Goal: Manage account settings

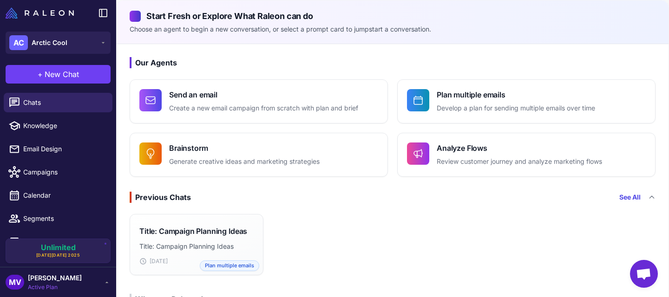
click at [87, 275] on div "MV [PERSON_NAME] Active Plan" at bounding box center [58, 282] width 105 height 19
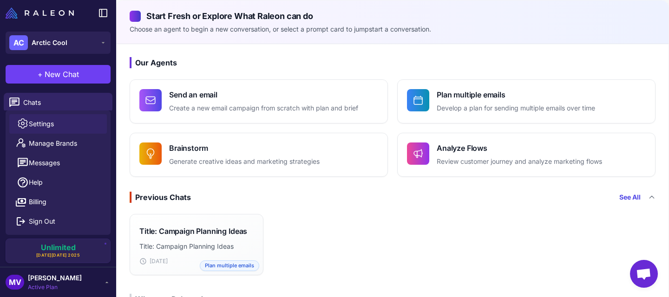
click at [68, 125] on link "Settings" at bounding box center [58, 124] width 98 height 20
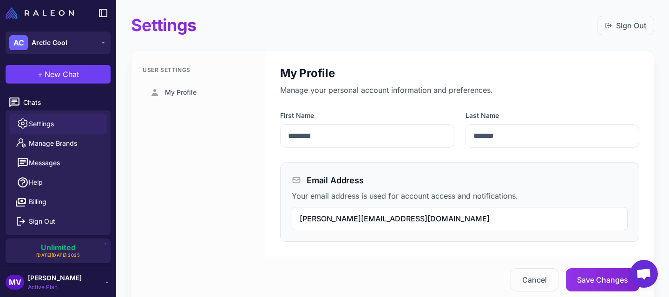
click at [237, 166] on div "User Settings My Profile" at bounding box center [199, 177] width 134 height 252
click at [58, 282] on span "[PERSON_NAME]" at bounding box center [55, 278] width 54 height 10
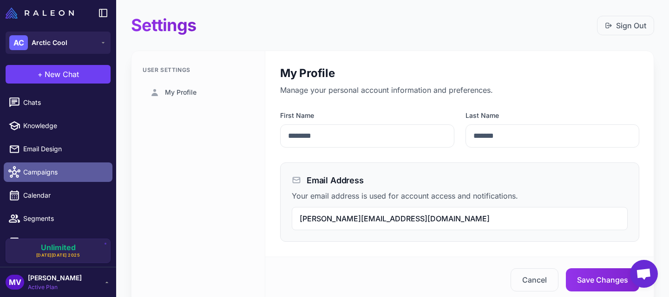
scroll to position [40, 0]
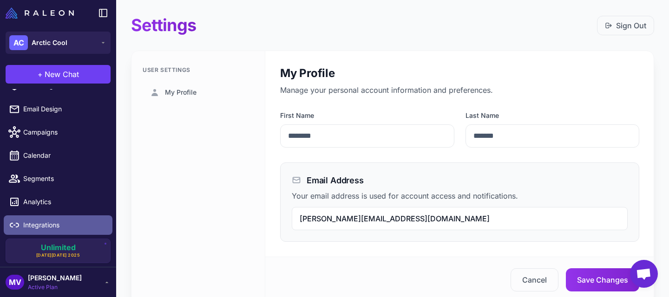
click at [46, 223] on span "Integrations" at bounding box center [64, 225] width 82 height 10
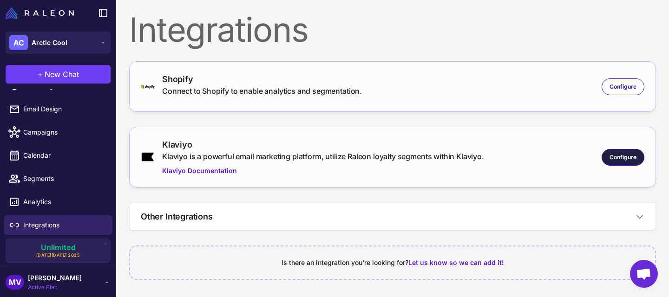
click at [627, 158] on span "Configure" at bounding box center [623, 157] width 27 height 8
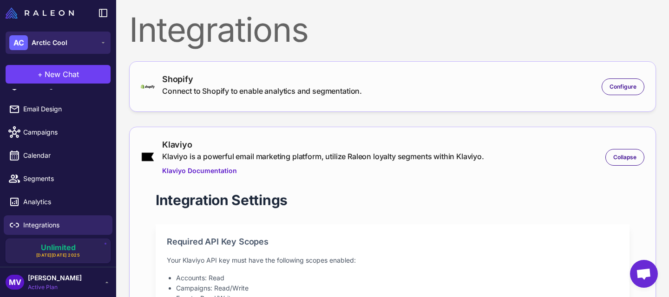
click at [89, 39] on button "AC Arctic Cool" at bounding box center [58, 43] width 105 height 22
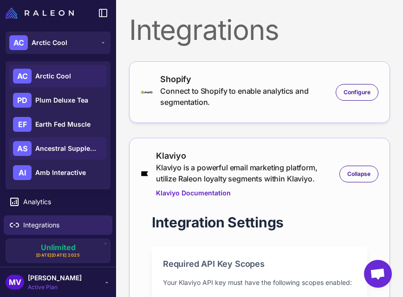
click at [56, 147] on span "Ancestral Supplements" at bounding box center [67, 149] width 65 height 10
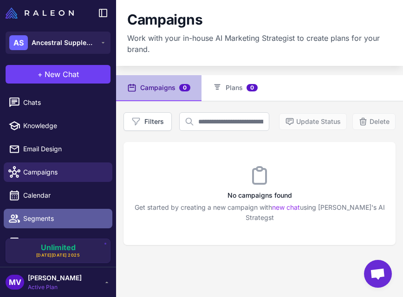
scroll to position [40, 0]
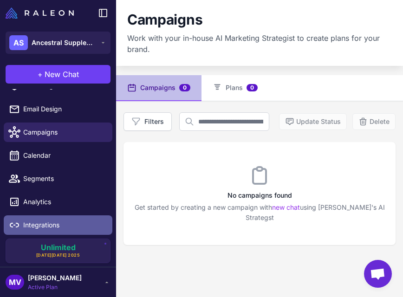
click at [47, 225] on span "Integrations" at bounding box center [64, 225] width 82 height 10
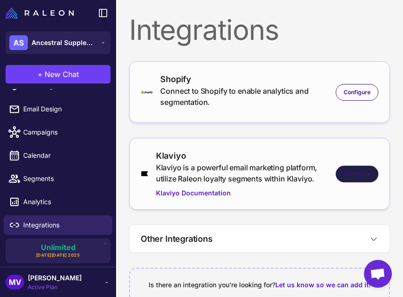
click at [355, 172] on span "Configure" at bounding box center [357, 174] width 27 height 8
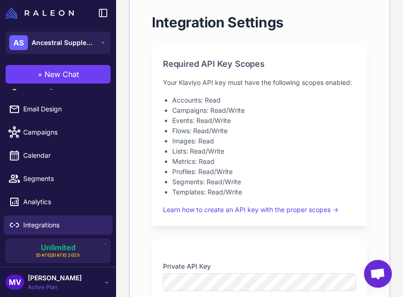
scroll to position [245, 0]
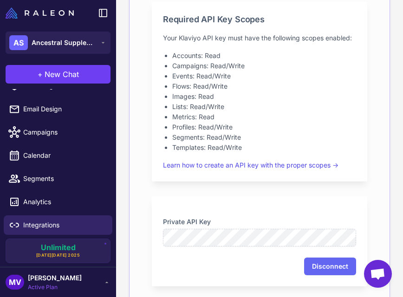
click at [56, 273] on span "[PERSON_NAME]" at bounding box center [55, 278] width 54 height 10
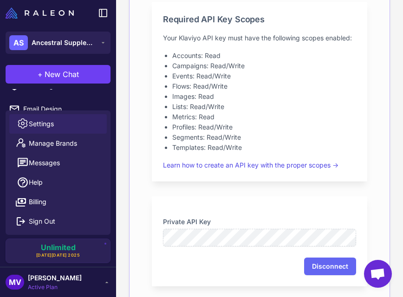
click at [62, 128] on link "Settings" at bounding box center [58, 124] width 98 height 20
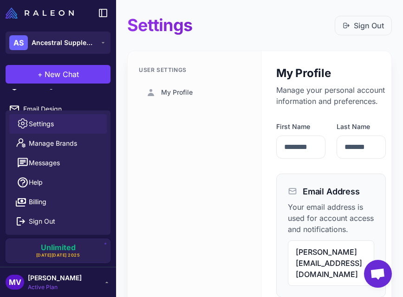
click at [140, 138] on div "User Settings My Profile" at bounding box center [195, 210] width 134 height 318
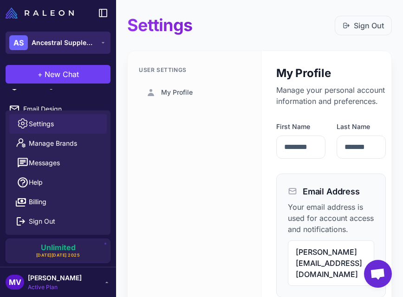
click at [85, 42] on span "Ancestral Supplements" at bounding box center [64, 43] width 65 height 10
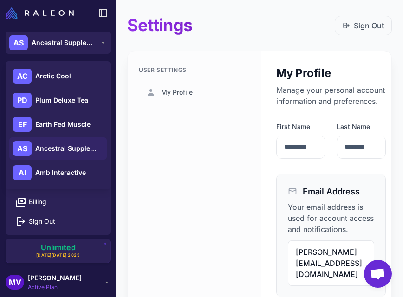
click at [52, 283] on span "[PERSON_NAME]" at bounding box center [55, 278] width 54 height 10
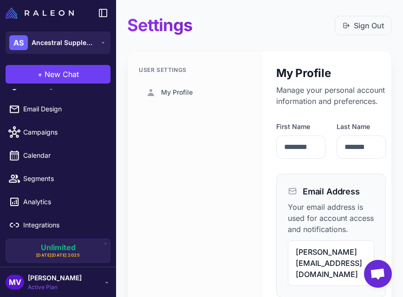
click at [55, 268] on div "MV [PERSON_NAME] Active Plan" at bounding box center [58, 282] width 116 height 30
click at [59, 276] on span "[PERSON_NAME]" at bounding box center [55, 278] width 54 height 10
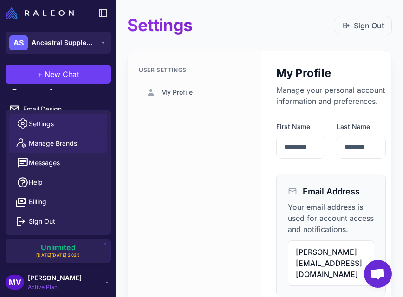
click at [70, 136] on link "Manage Brands" at bounding box center [58, 144] width 98 height 20
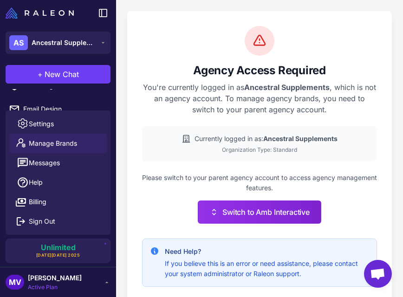
scroll to position [16, 0]
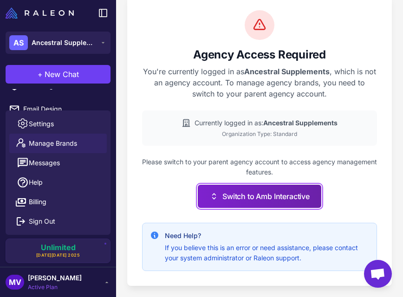
click at [226, 196] on button "Switch to Amb Interactive" at bounding box center [260, 196] width 124 height 23
